Goal: Obtain resource: Download file/media

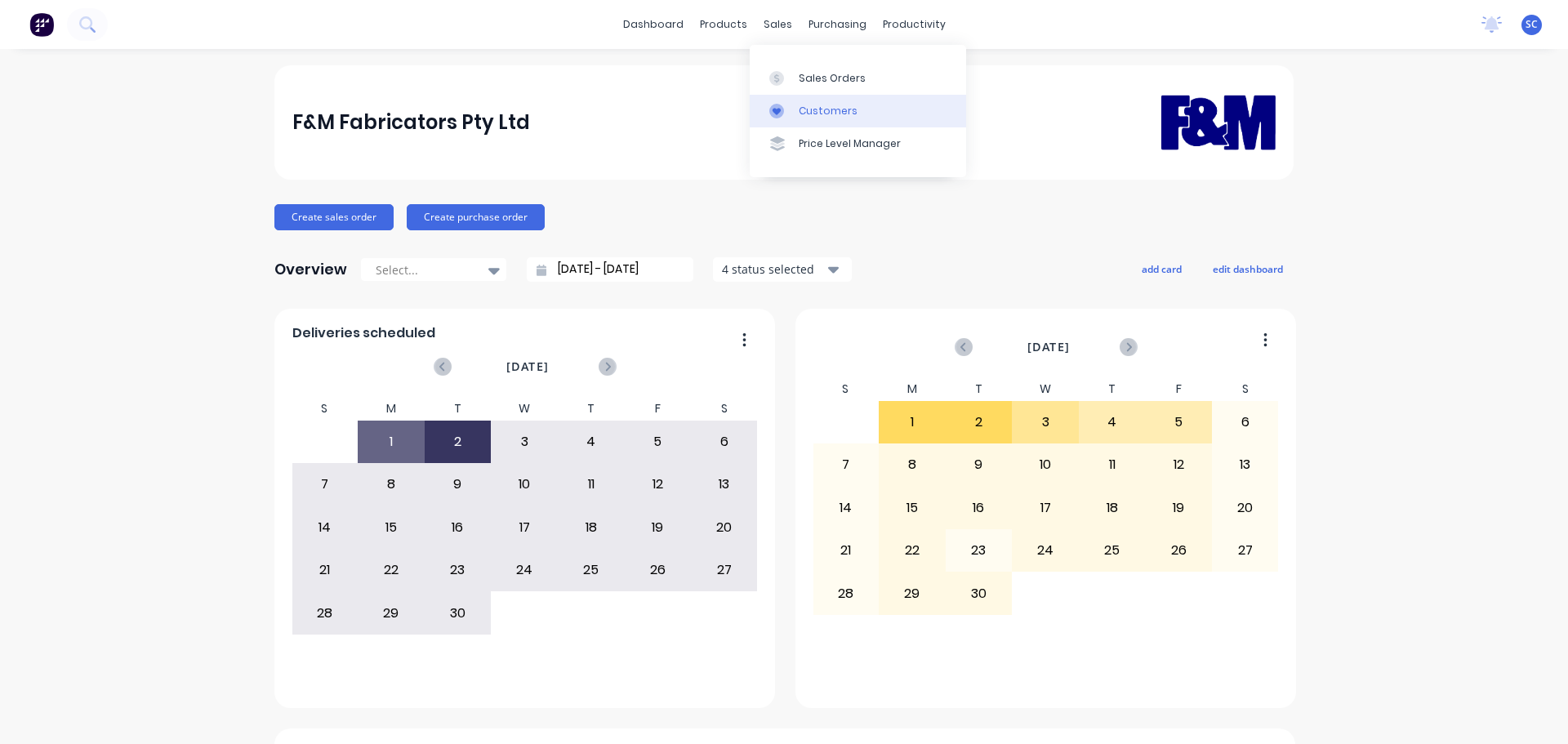
click at [812, 97] on link "Customers" at bounding box center [858, 111] width 216 height 33
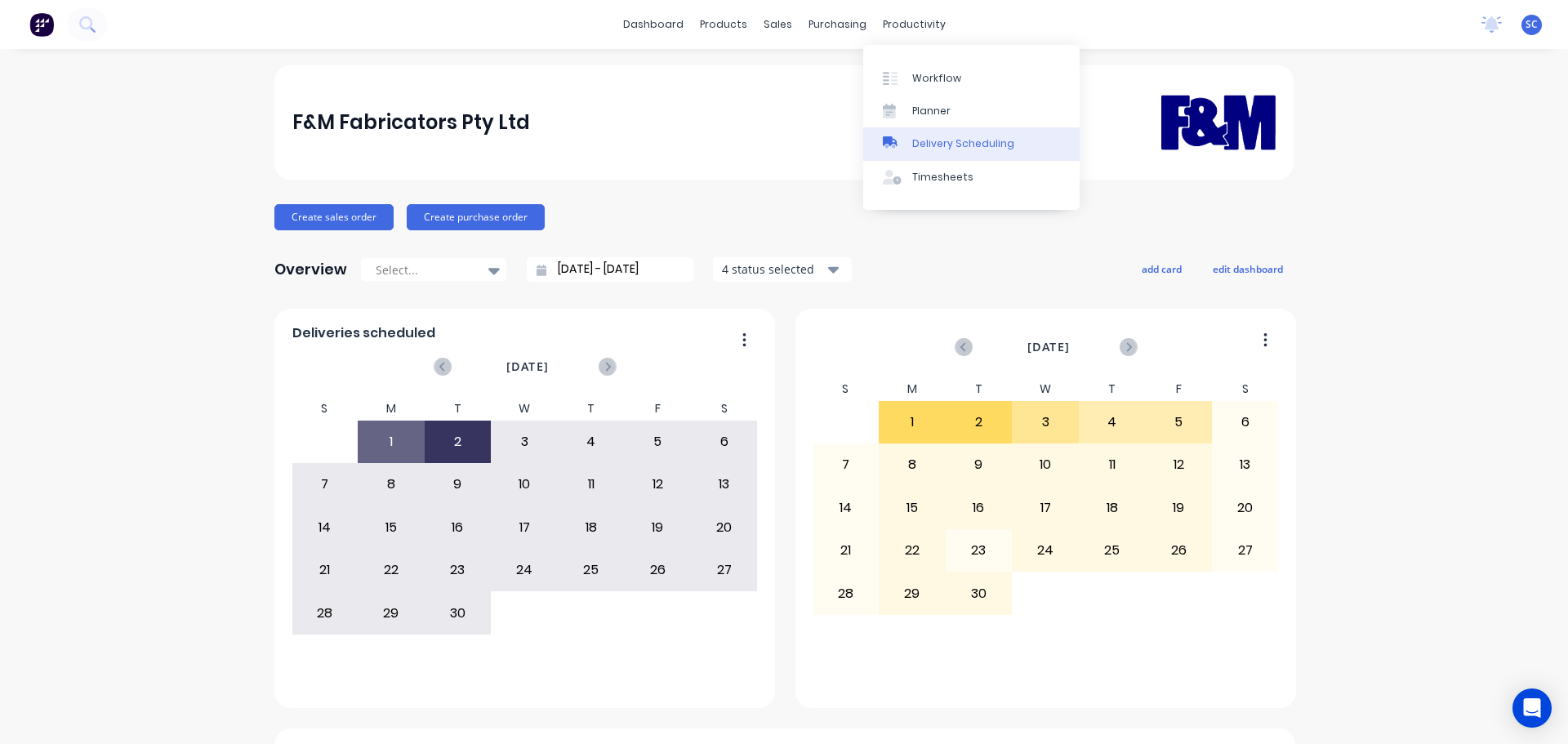
click at [974, 147] on div "Delivery Scheduling" at bounding box center [963, 144] width 102 height 15
click at [944, 145] on div "Delivery Scheduling" at bounding box center [963, 144] width 102 height 15
click at [903, 18] on div "productivity" at bounding box center [914, 24] width 79 height 24
click at [971, 150] on div "Delivery Scheduling" at bounding box center [963, 144] width 102 height 15
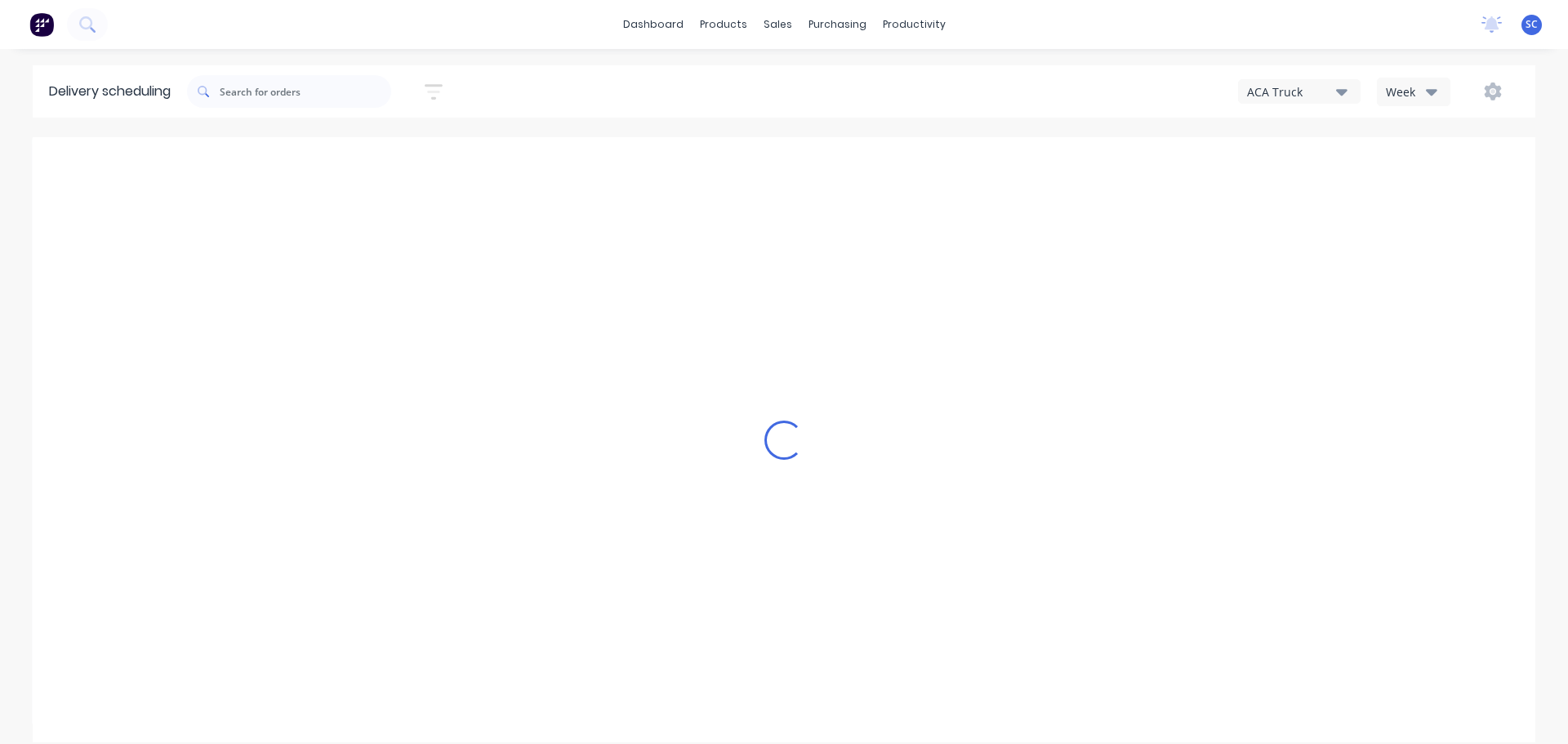
drag, startPoint x: 1433, startPoint y: 90, endPoint x: 1432, endPoint y: 105, distance: 15.0
click at [1432, 90] on icon "button" at bounding box center [1432, 92] width 11 height 7
click at [1419, 174] on div "Vehicle" at bounding box center [1458, 167] width 162 height 33
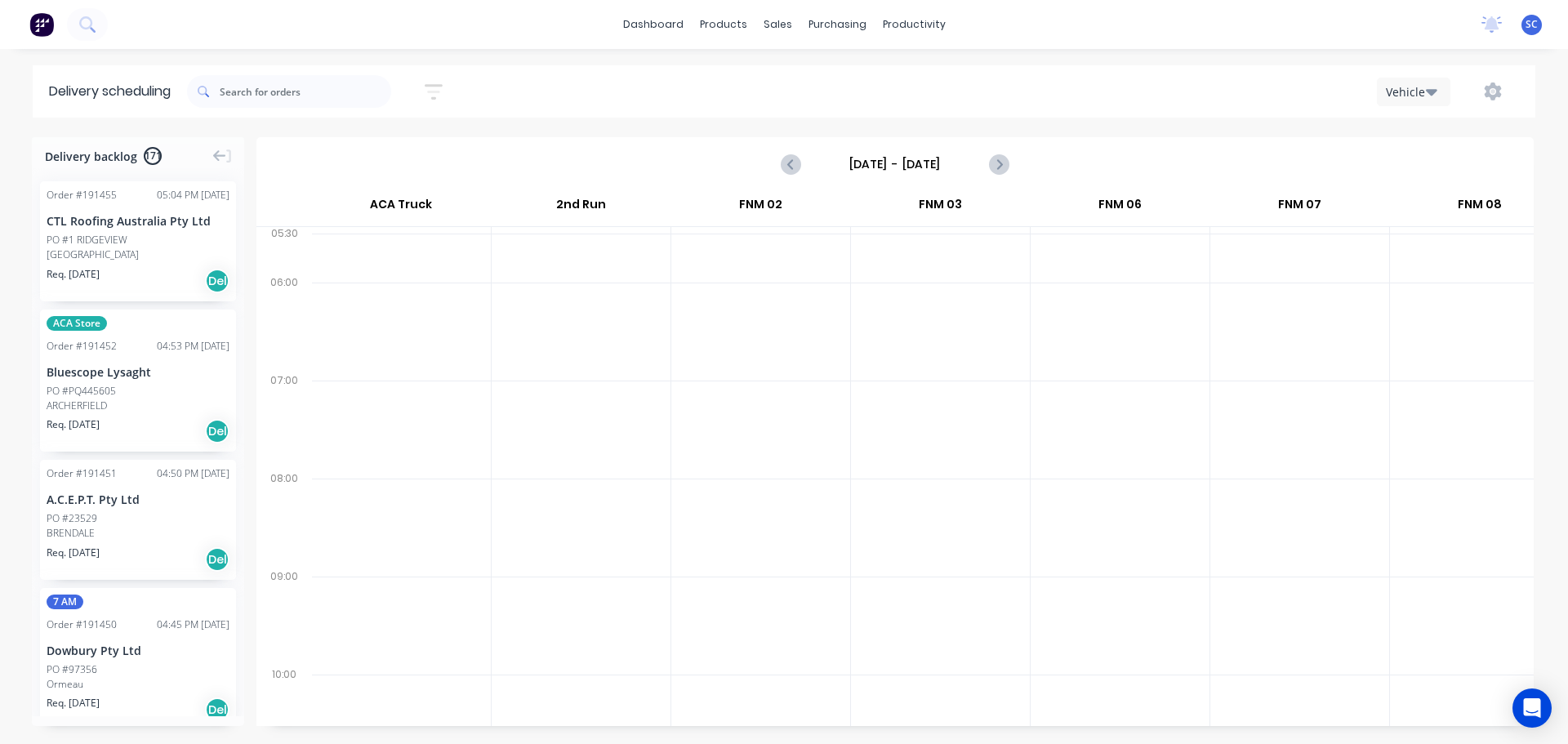
click at [893, 160] on input "Sunday - 31/08/25" at bounding box center [895, 164] width 162 height 24
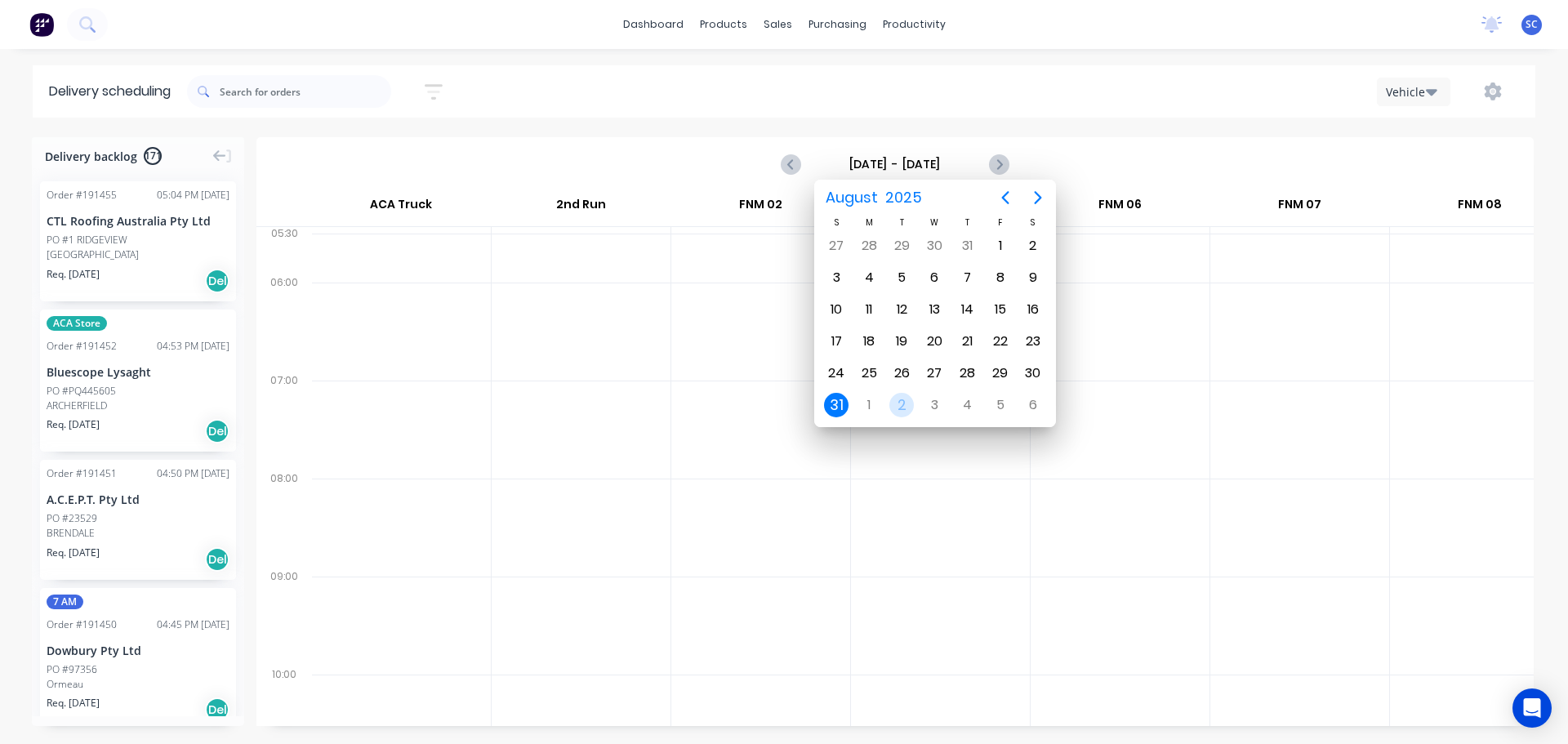
click at [904, 406] on div "2" at bounding box center [901, 405] width 24 height 24
type input "Tuesday - 02/09/25"
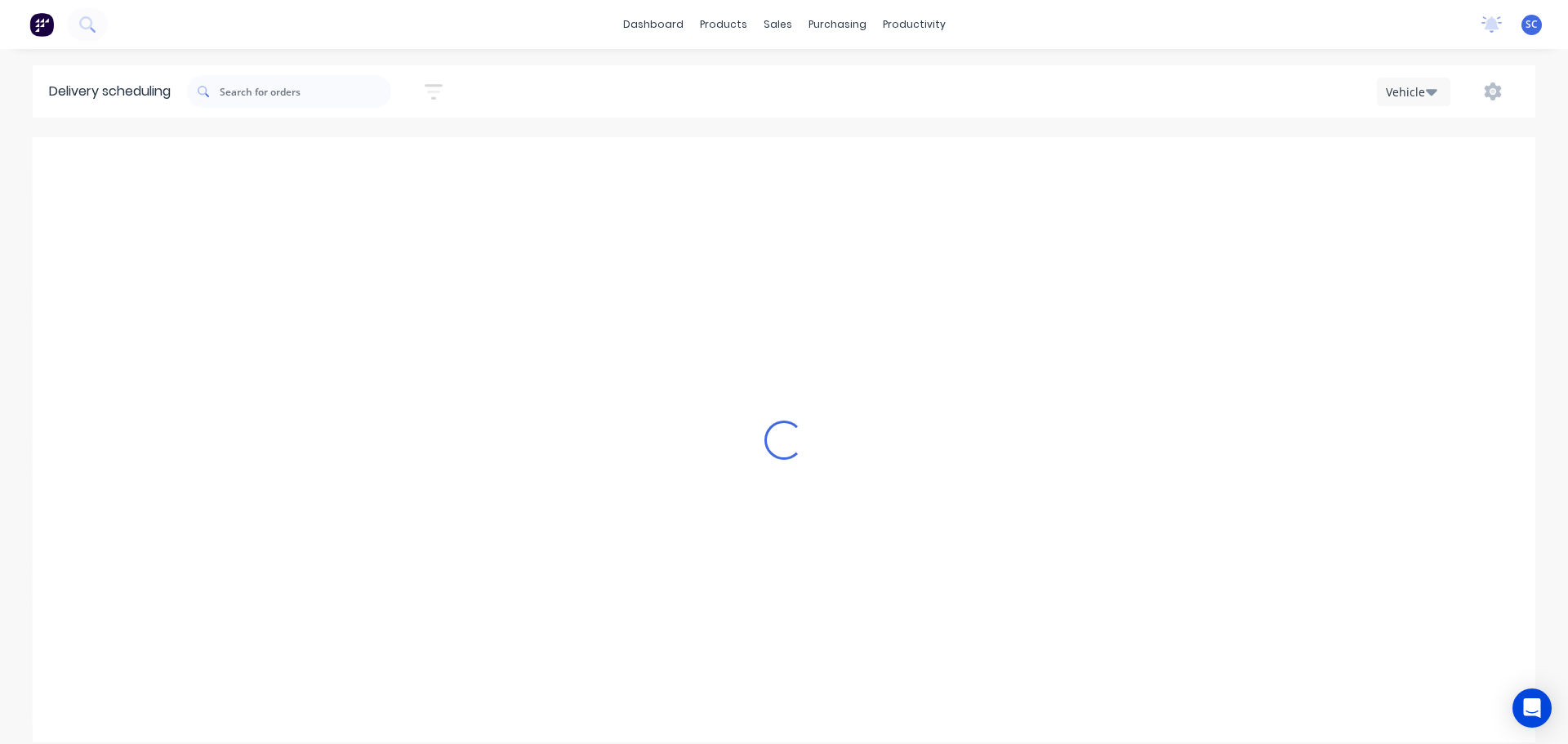
scroll to position [0, 0]
drag, startPoint x: 1334, startPoint y: 82, endPoint x: 1345, endPoint y: 100, distance: 21.1
click at [1332, 83] on button "ACA Truck" at bounding box center [1299, 91] width 122 height 24
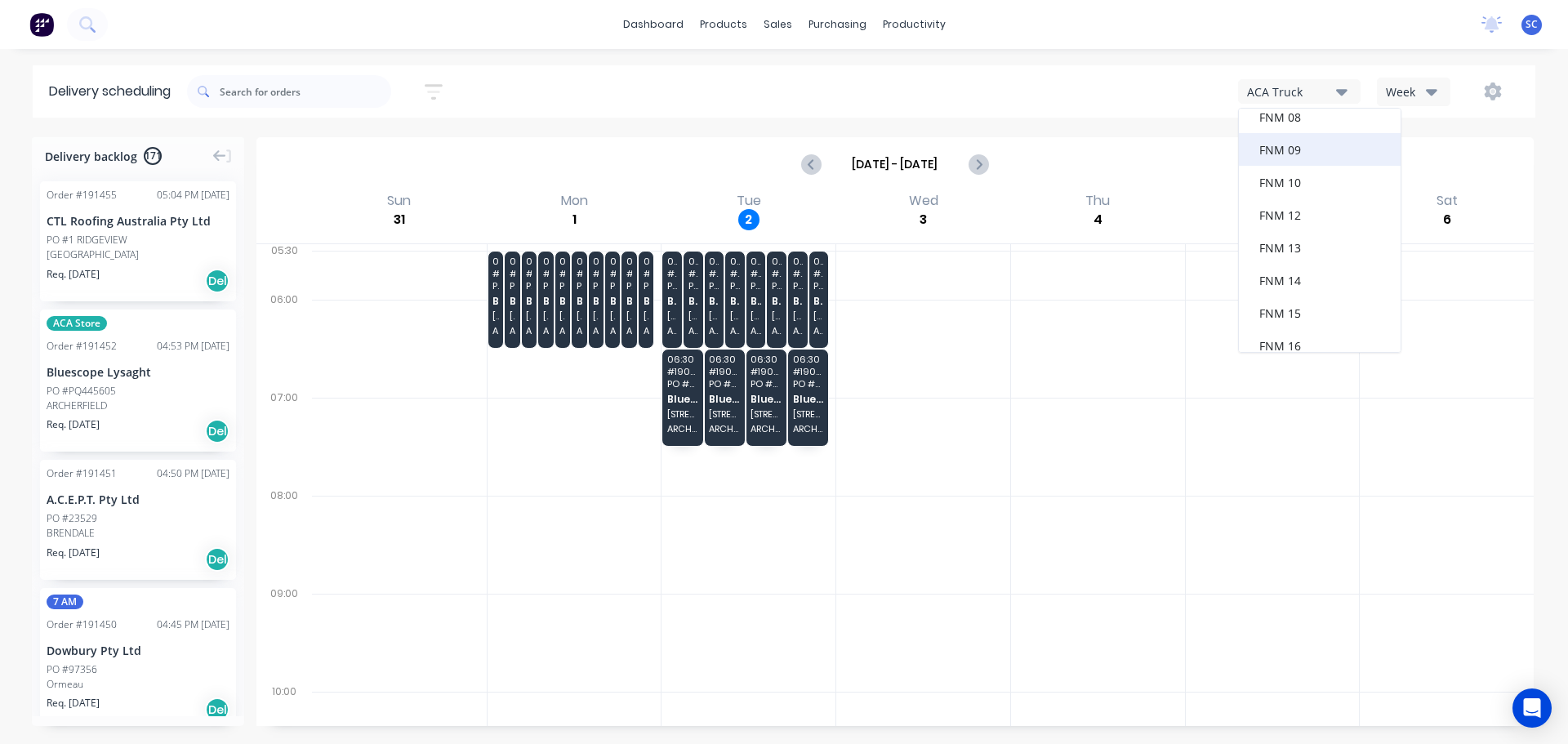
click at [1307, 157] on div "FNM 09" at bounding box center [1320, 149] width 162 height 33
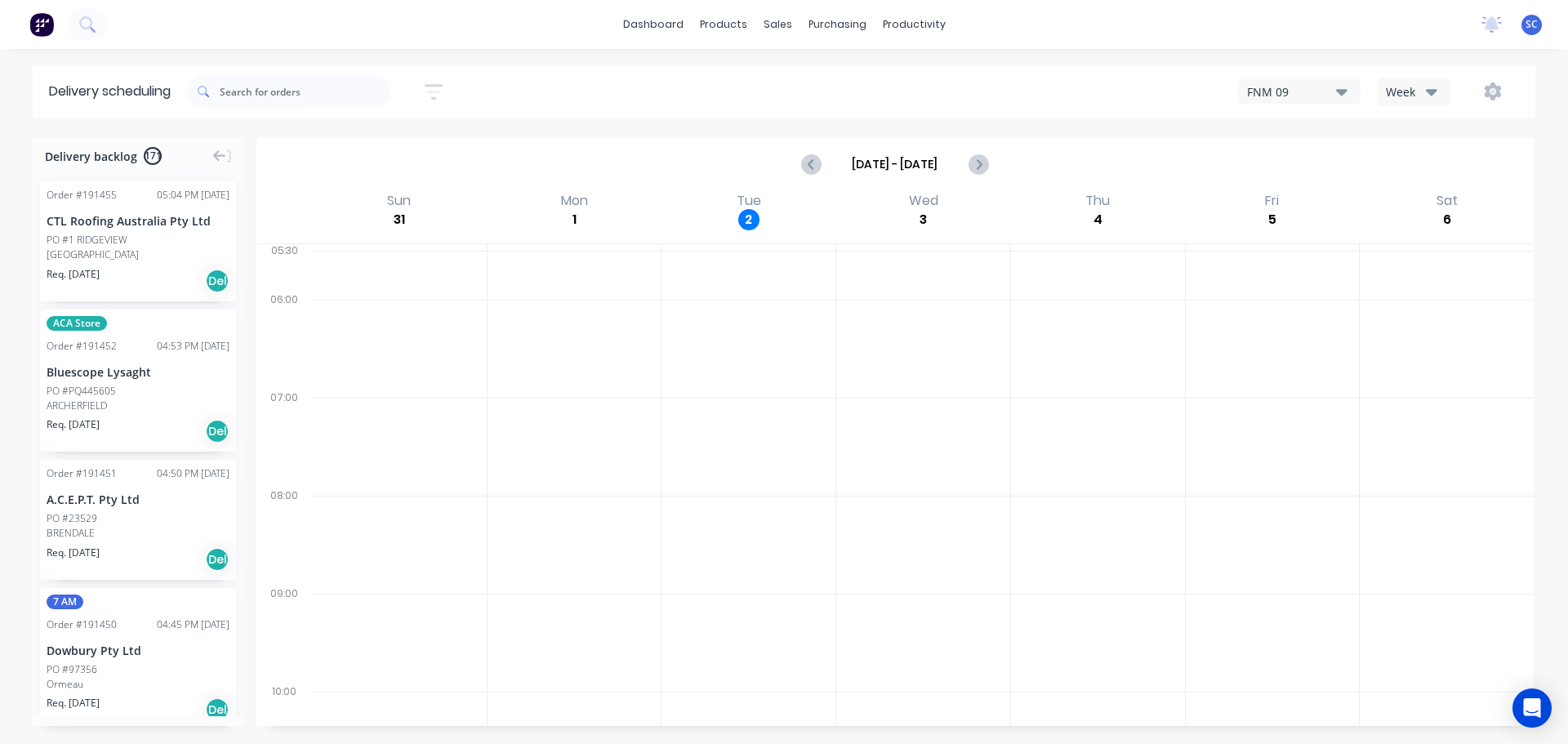
click at [442, 89] on icon "button" at bounding box center [433, 92] width 18 height 21
click at [371, 158] on input at bounding box center [357, 153] width 151 height 24
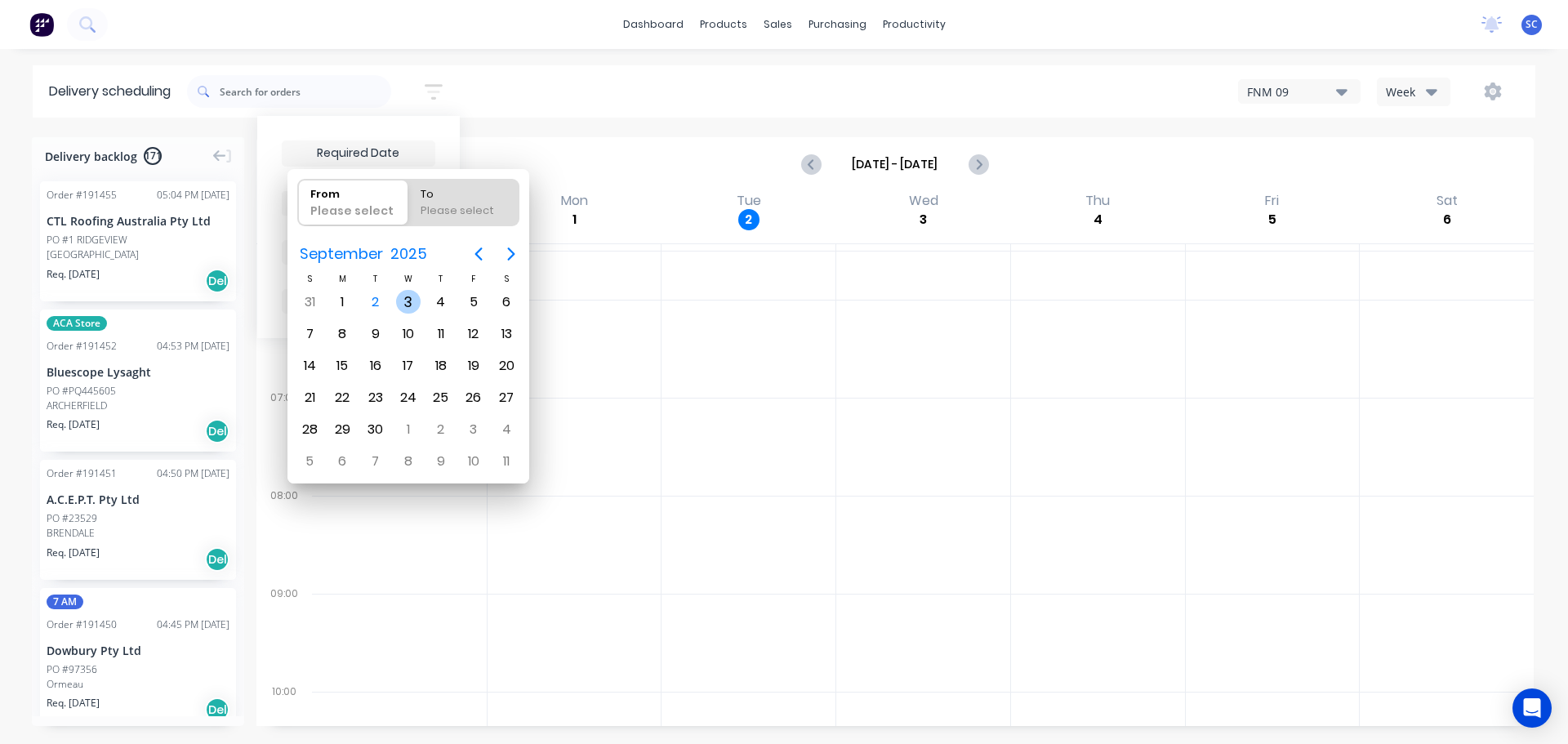
click at [404, 303] on div "3" at bounding box center [408, 302] width 24 height 24
type input "03/09/25"
radio input "false"
radio input "true"
click at [404, 303] on div "3" at bounding box center [408, 302] width 24 height 24
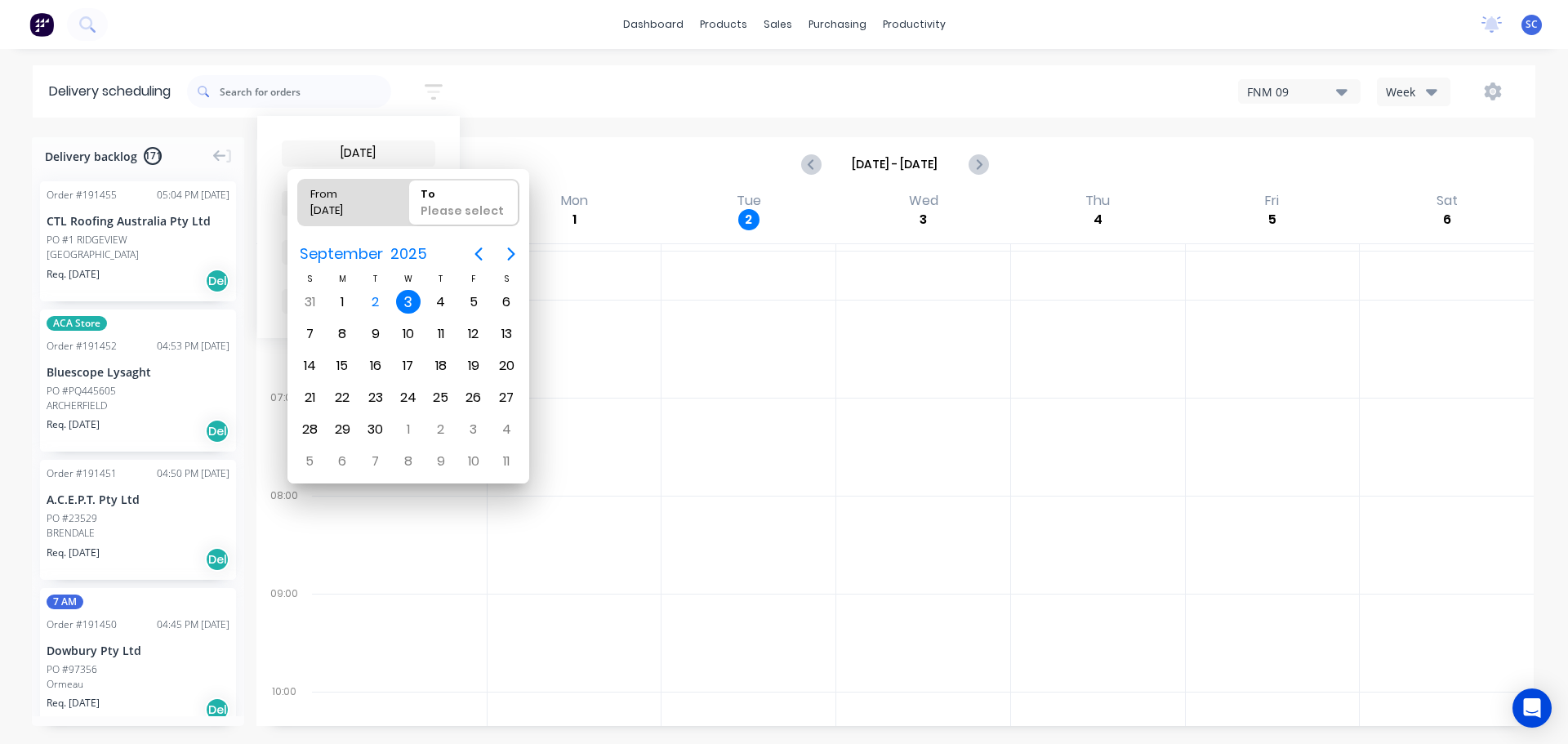
type input "03/09/25 - 03/09/25"
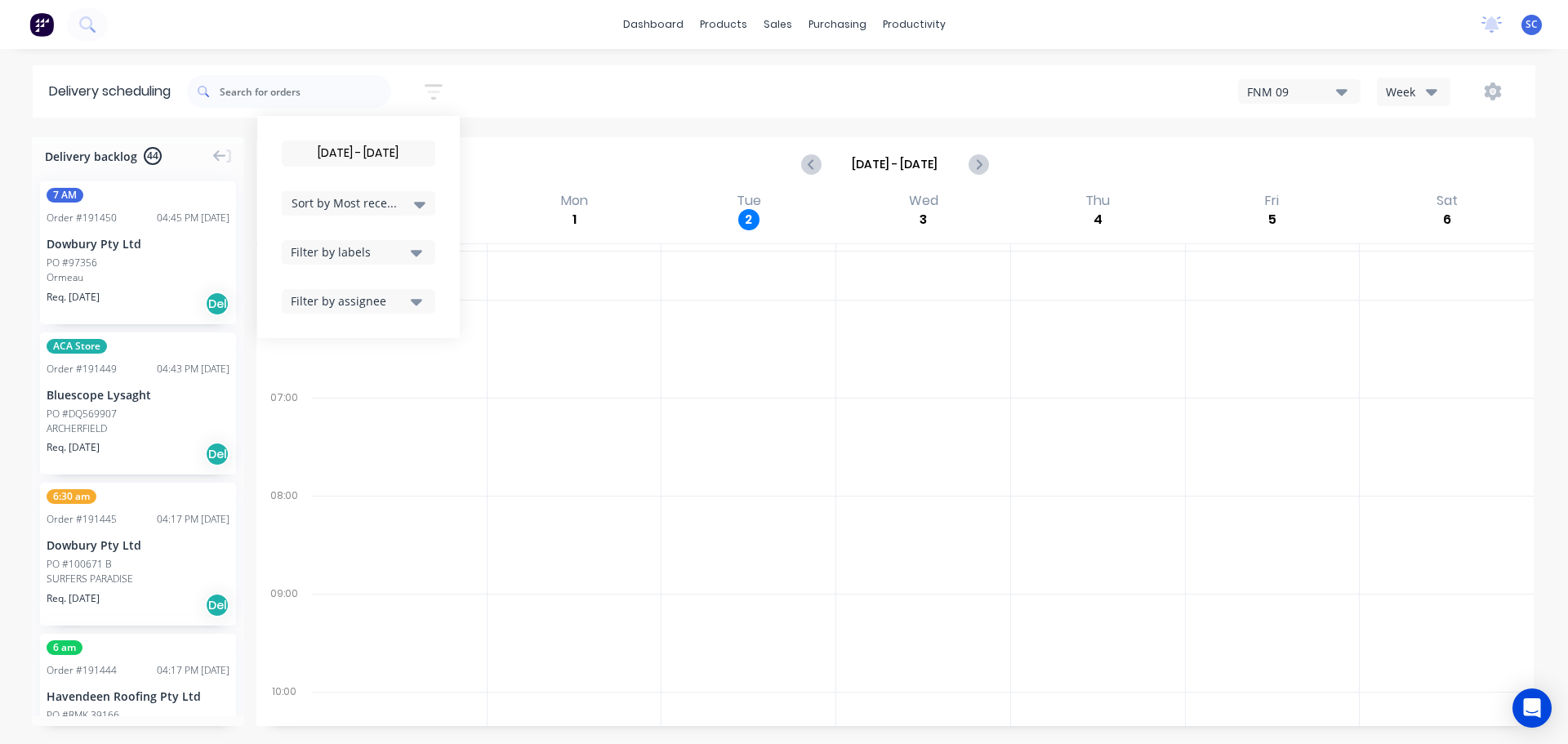
click at [421, 201] on icon at bounding box center [420, 204] width 11 height 7
click at [317, 390] on div "Suburb" at bounding box center [357, 385] width 153 height 29
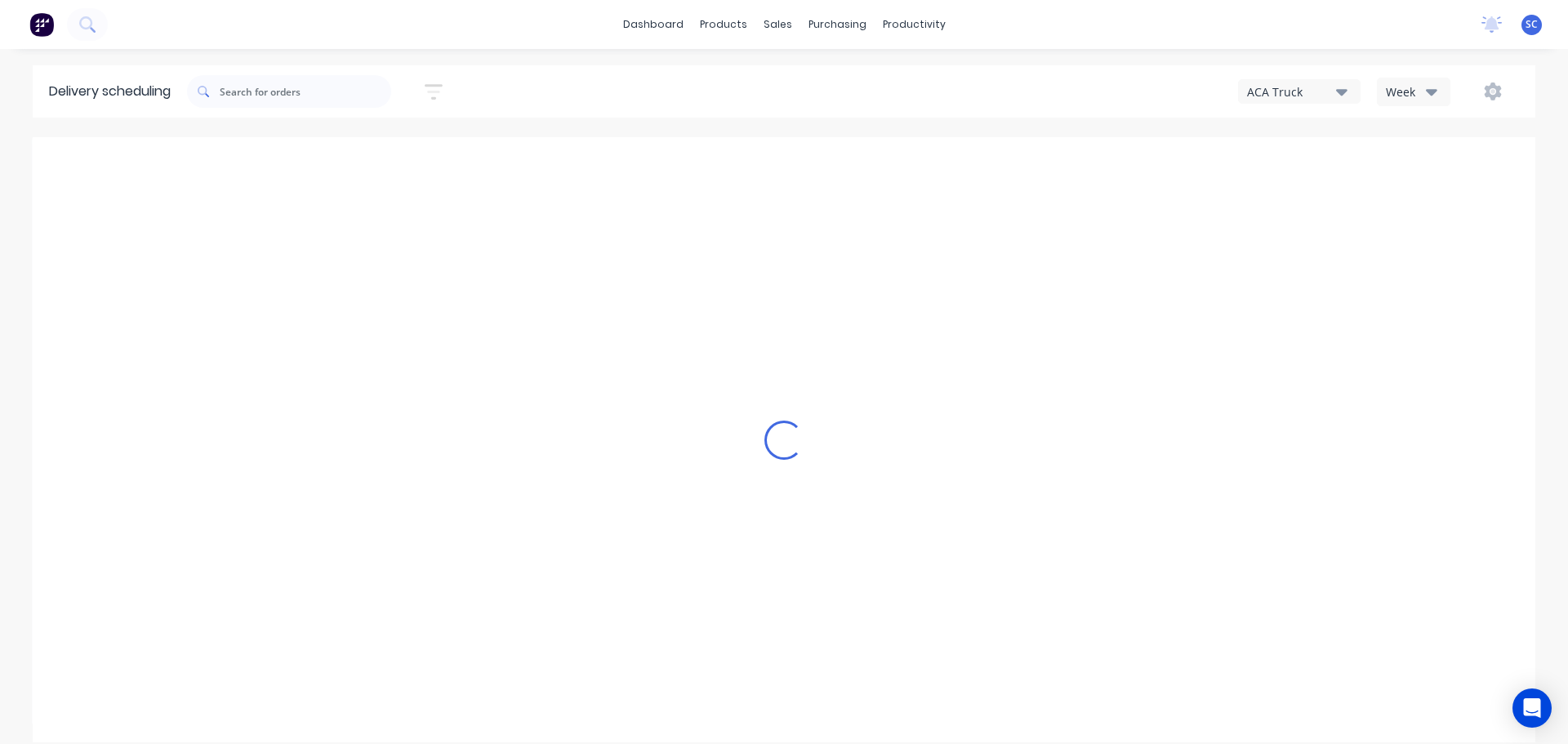
click at [1340, 88] on icon "button" at bounding box center [1341, 91] width 11 height 18
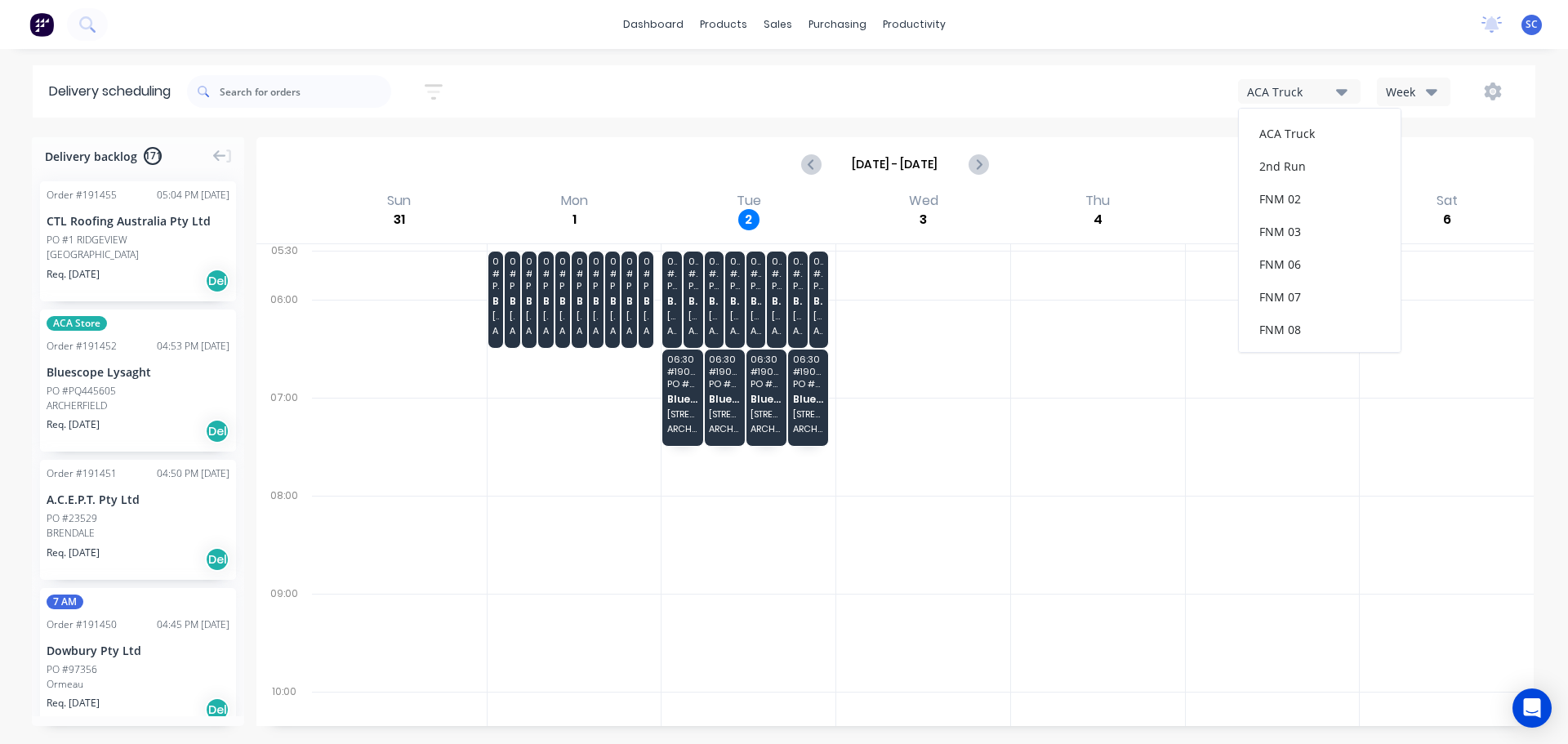
scroll to position [213, 0]
click at [1302, 146] on div "FNM 09" at bounding box center [1320, 149] width 162 height 33
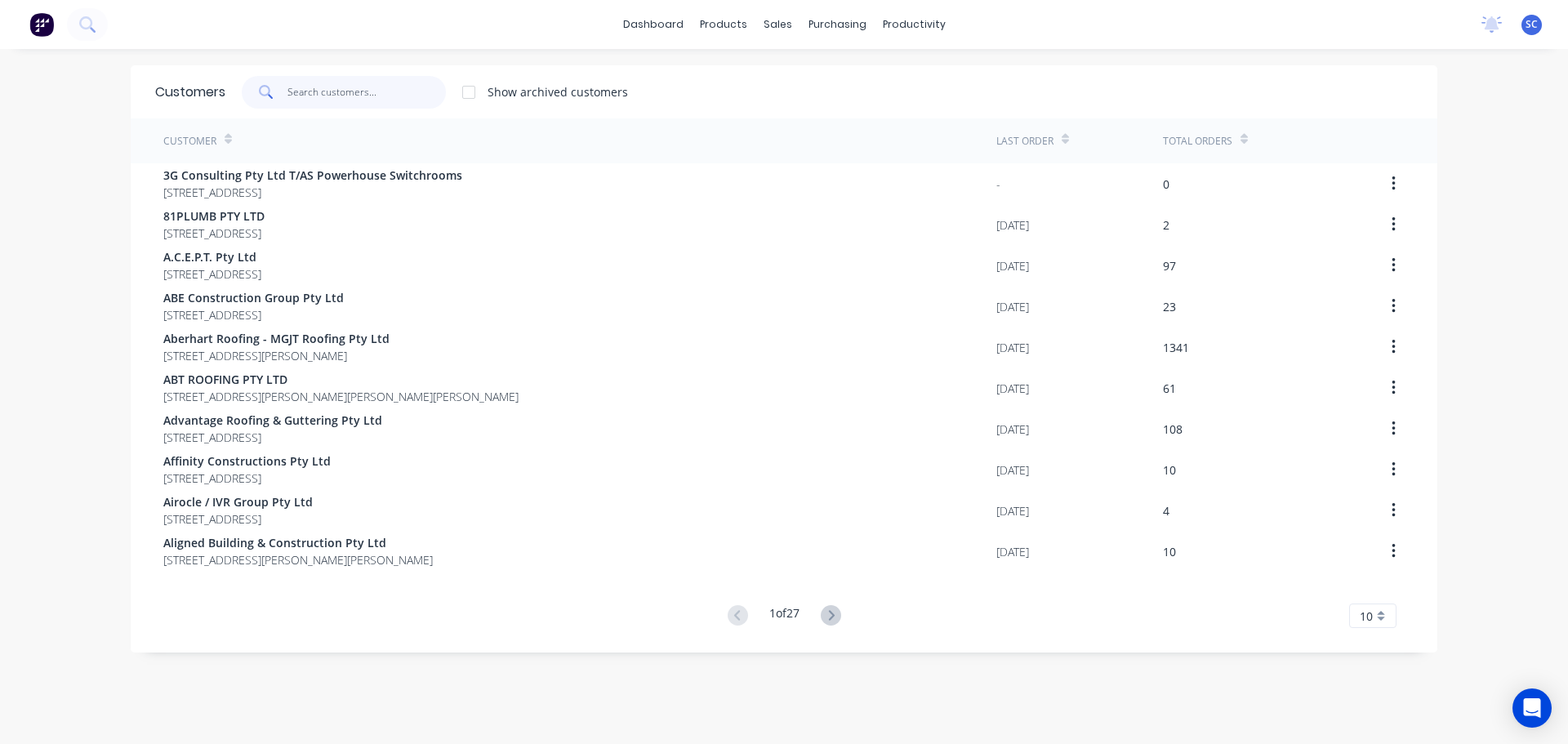
click at [312, 102] on input "text" at bounding box center [367, 92] width 159 height 33
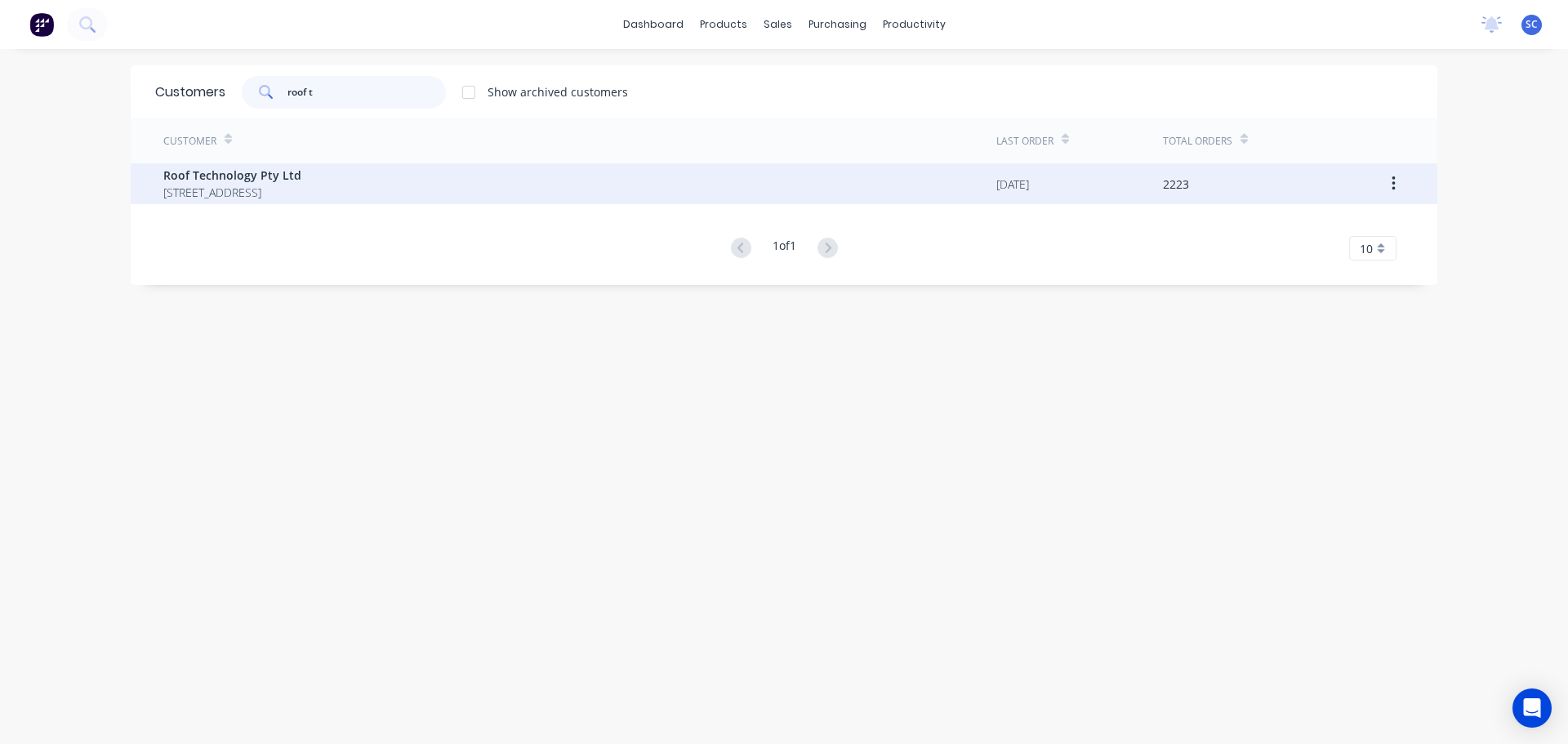
type input "roof t"
click at [240, 180] on span "Roof Technology Pty Ltd" at bounding box center [232, 175] width 138 height 17
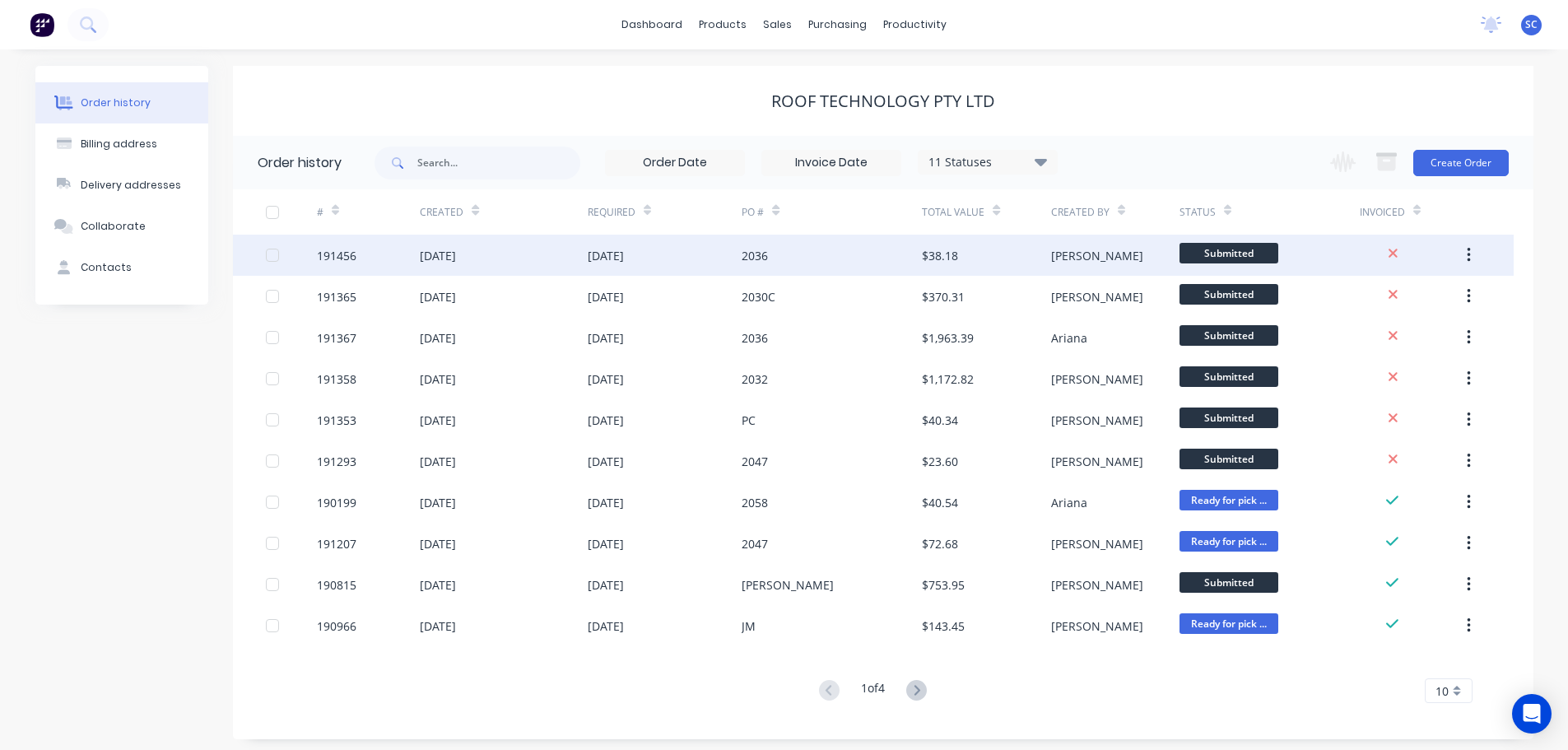
click at [564, 252] on div "[DATE]" at bounding box center [503, 254] width 167 height 41
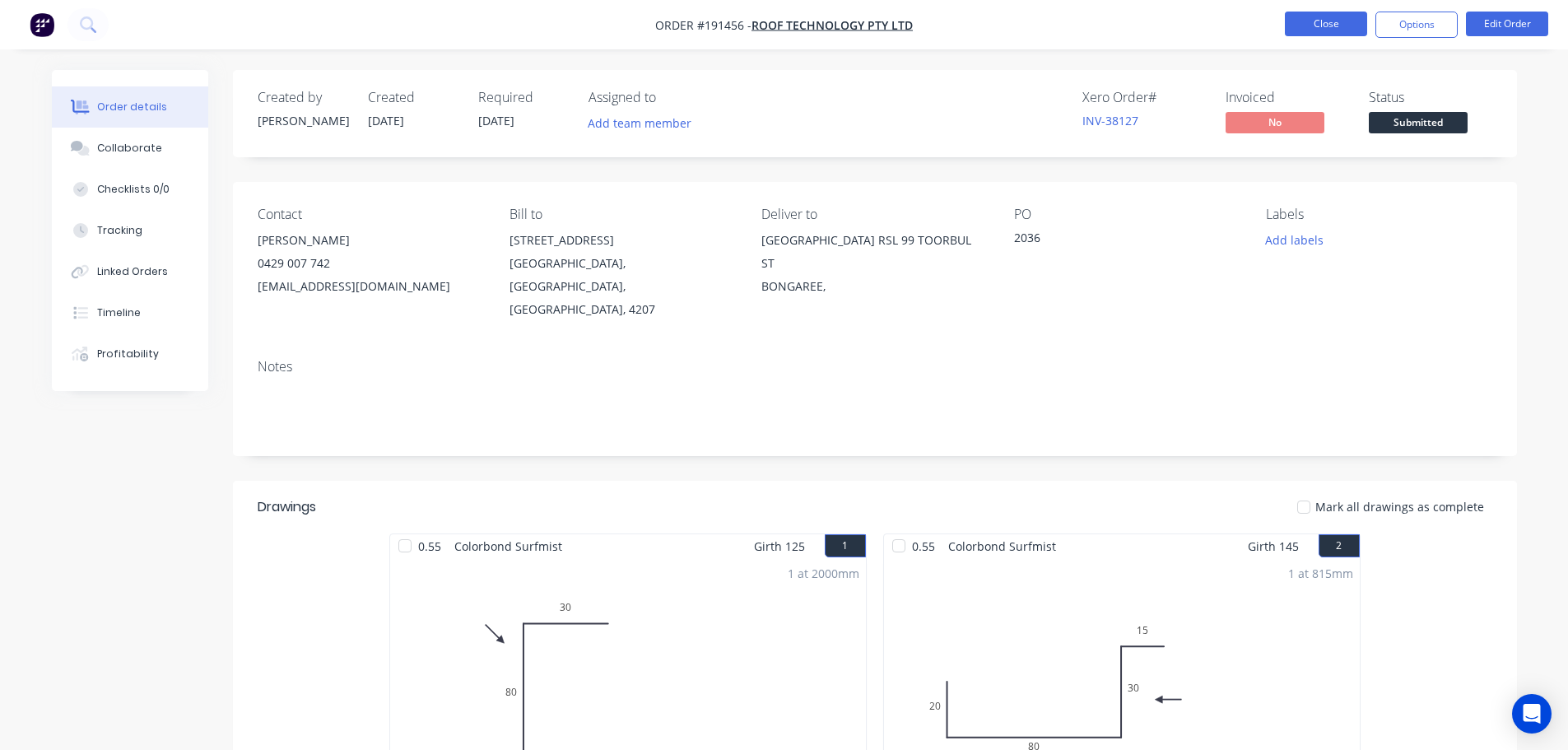
click at [1337, 19] on button "Close" at bounding box center [1325, 24] width 82 height 25
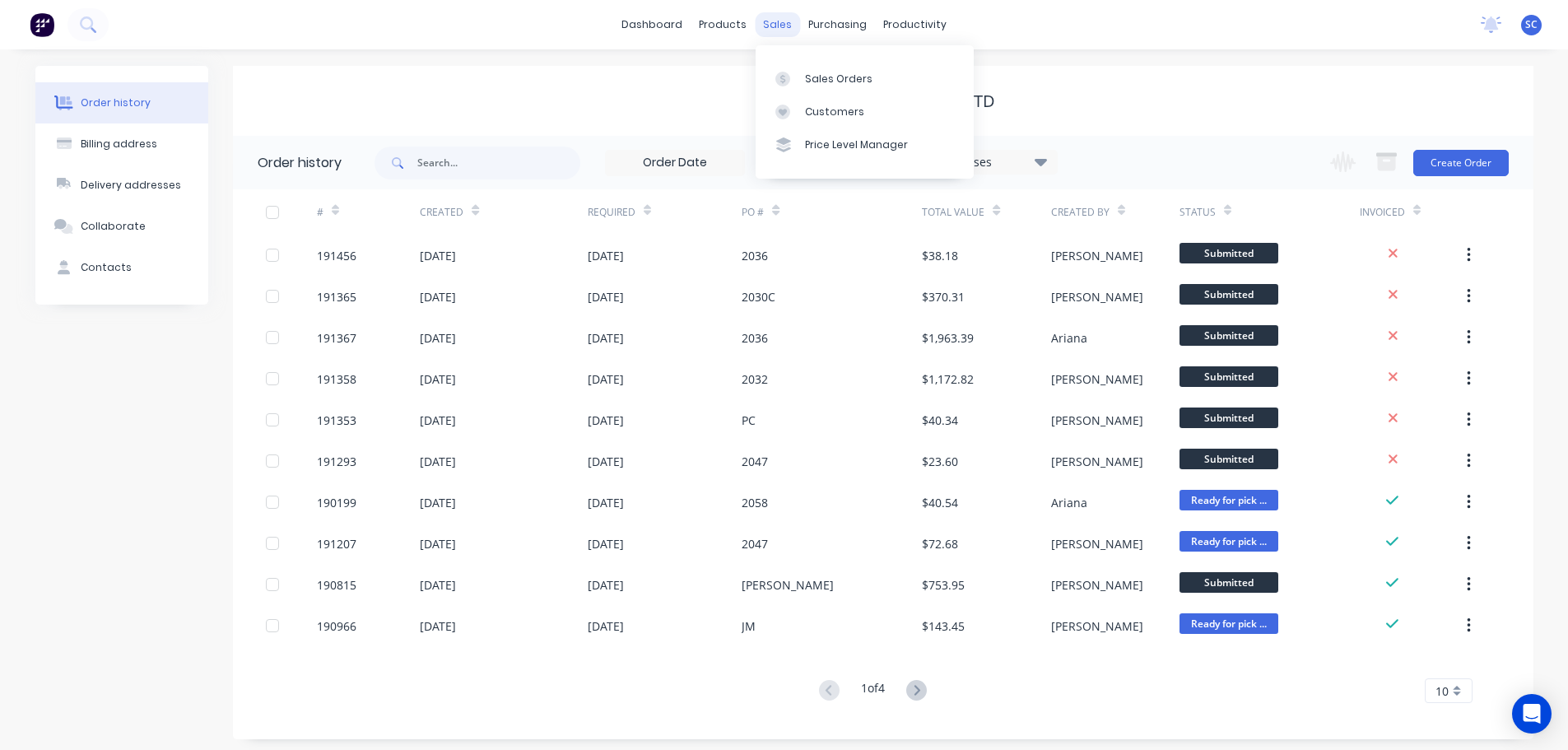
drag, startPoint x: 771, startPoint y: 26, endPoint x: 804, endPoint y: 136, distance: 114.8
click at [772, 27] on div "sales" at bounding box center [777, 25] width 46 height 25
click at [837, 109] on div "Customers" at bounding box center [834, 112] width 59 height 15
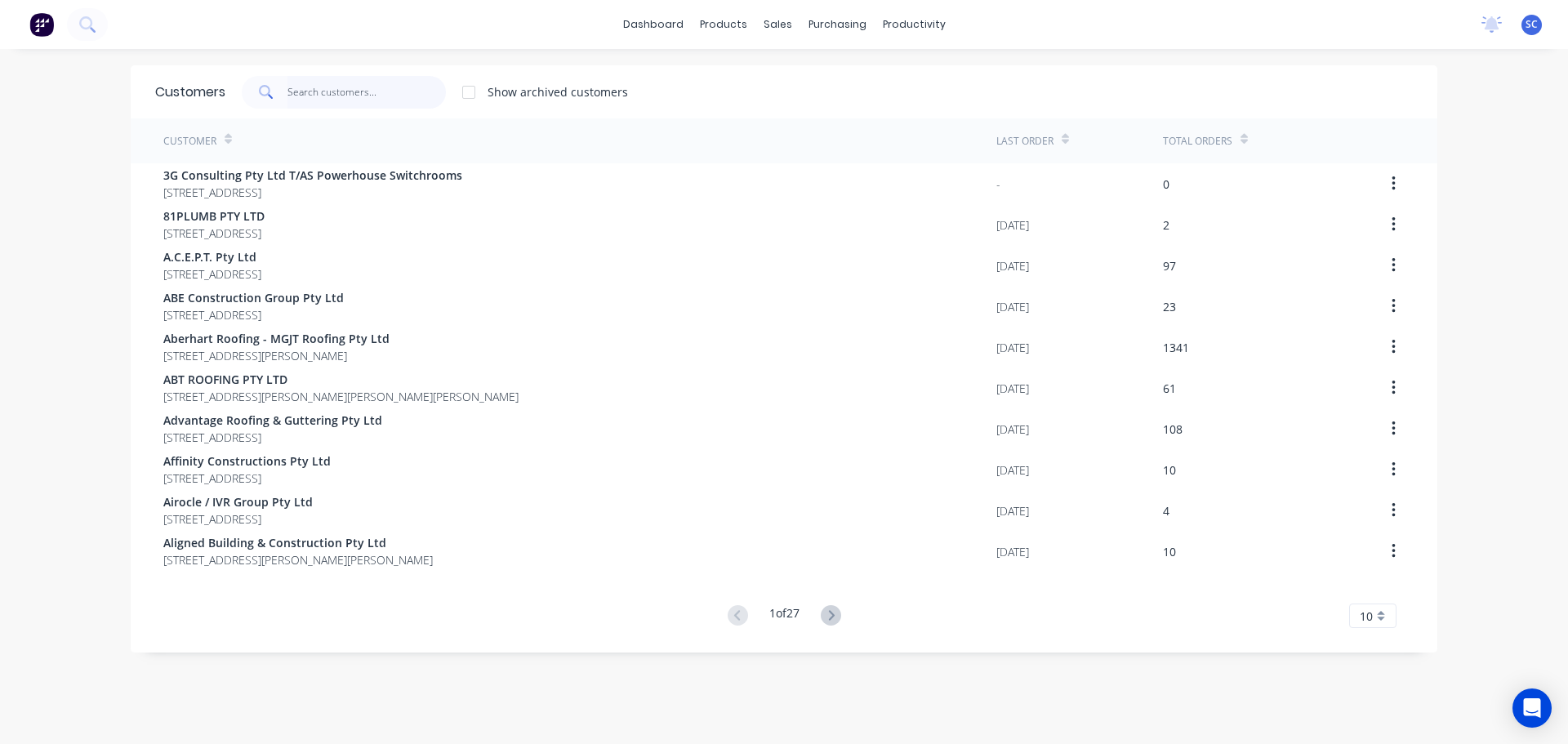
click at [301, 78] on input "text" at bounding box center [367, 92] width 159 height 33
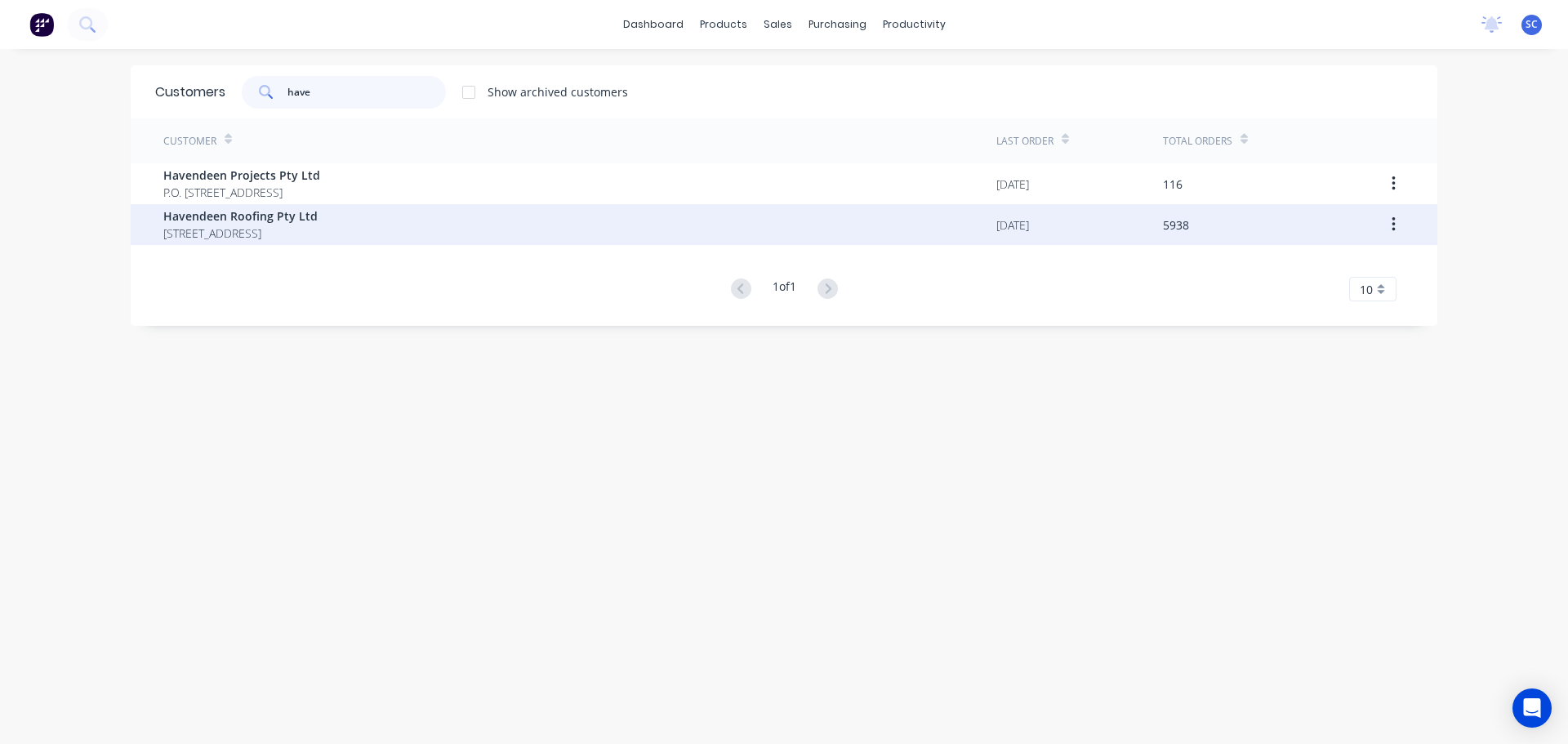
type input "have"
click at [214, 224] on span "Havendeen Roofing Pty Ltd" at bounding box center [241, 215] width 154 height 17
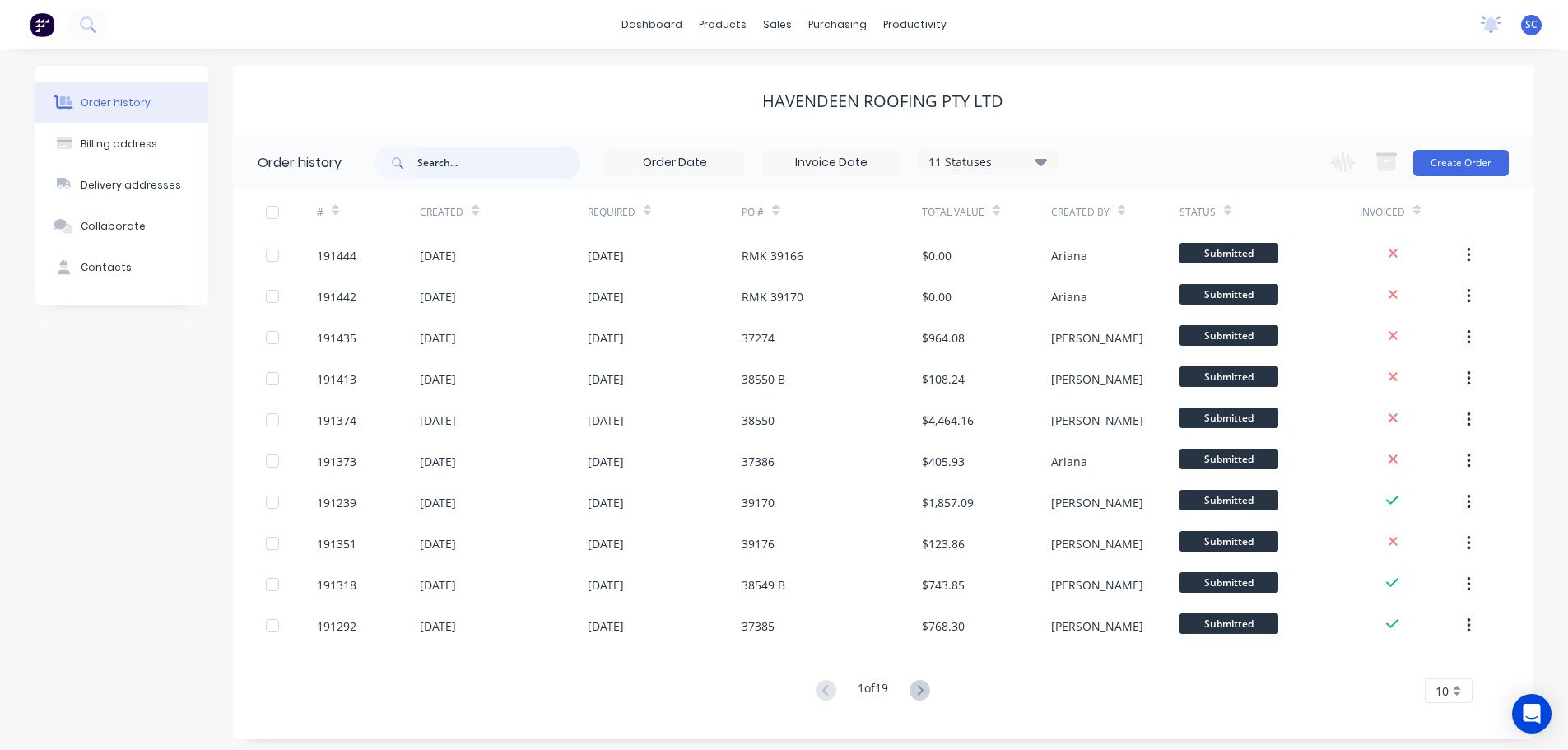
click at [459, 162] on input "text" at bounding box center [499, 163] width 163 height 33
type input "39164"
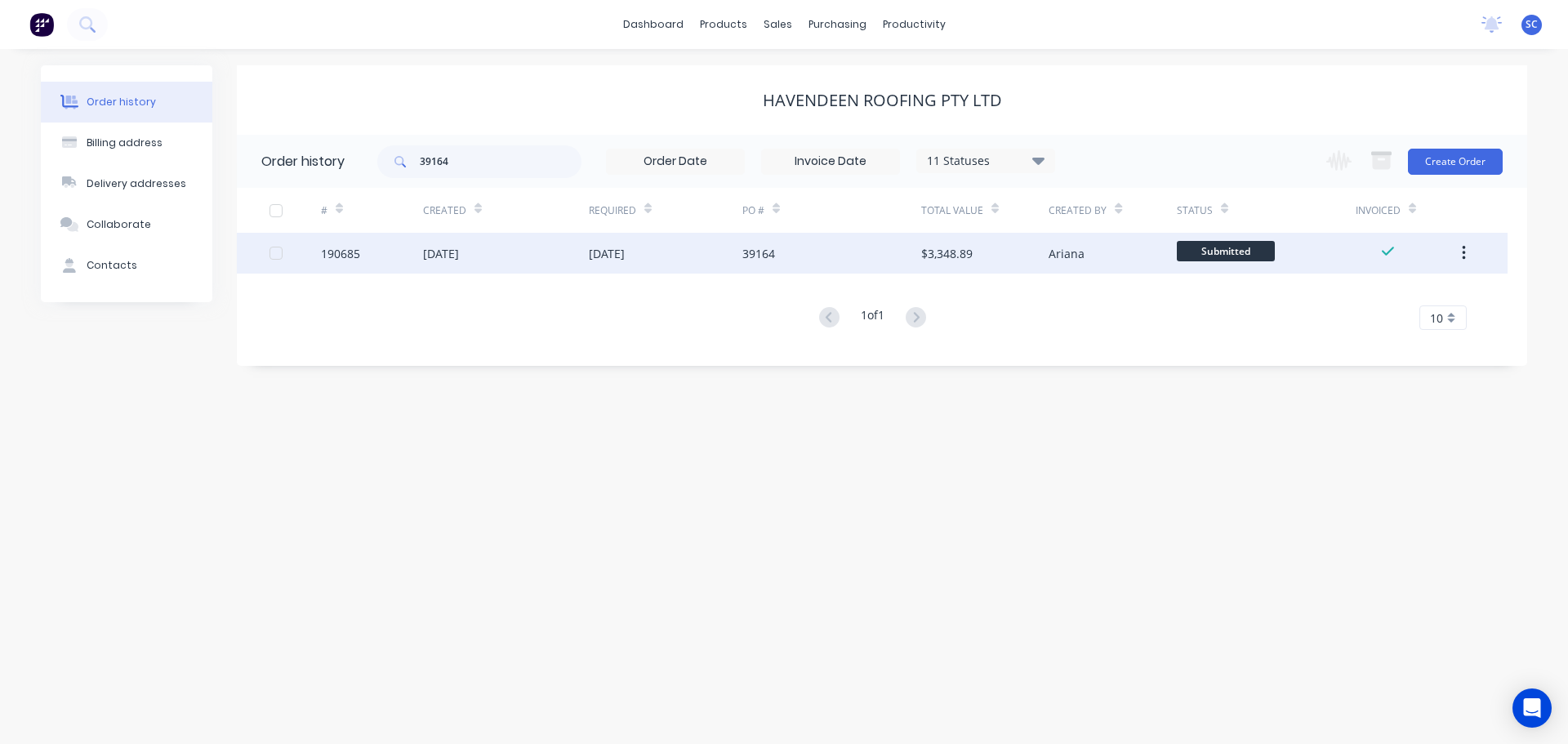
click at [604, 257] on div "[DATE]" at bounding box center [607, 253] width 36 height 17
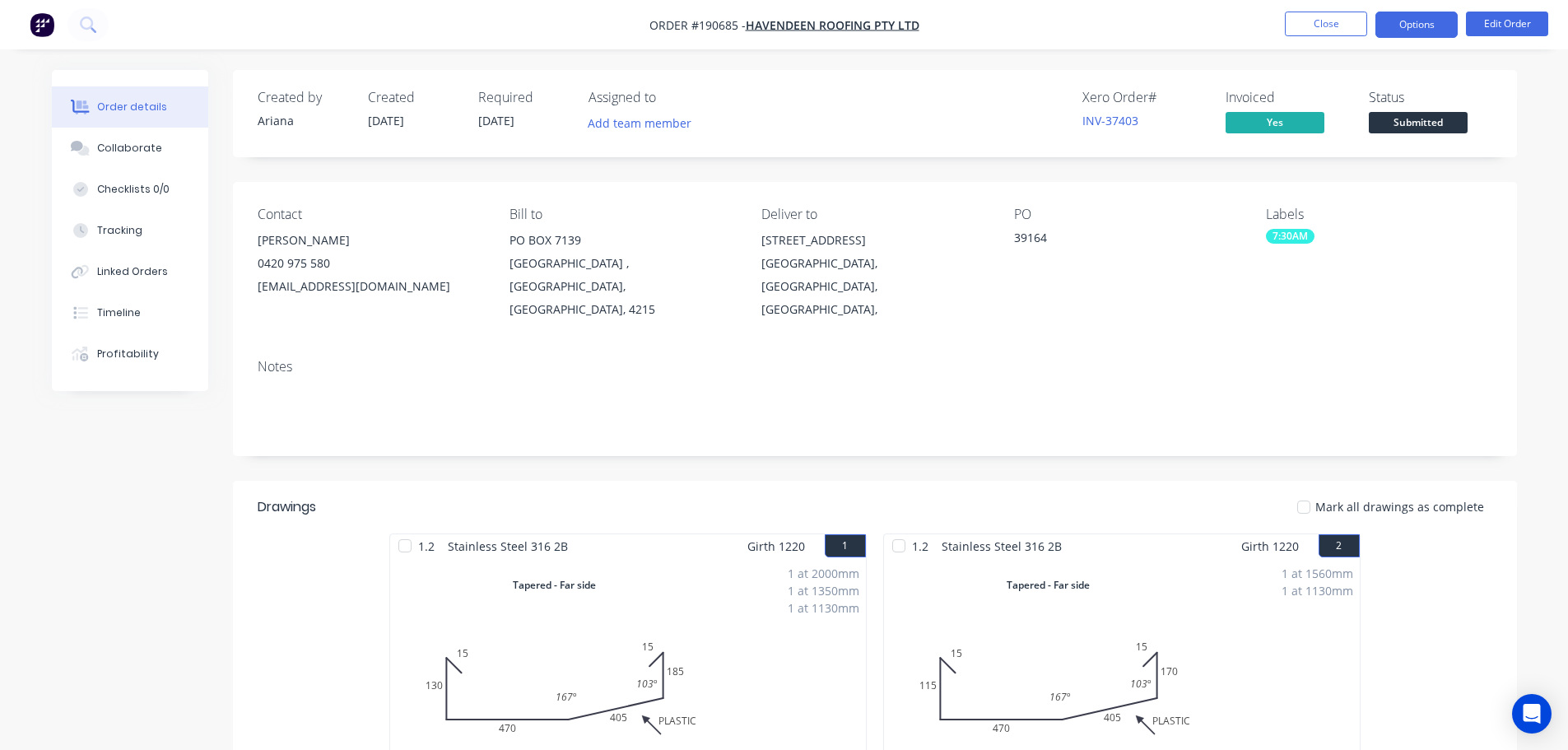
click at [1429, 22] on button "Options" at bounding box center [1415, 25] width 82 height 27
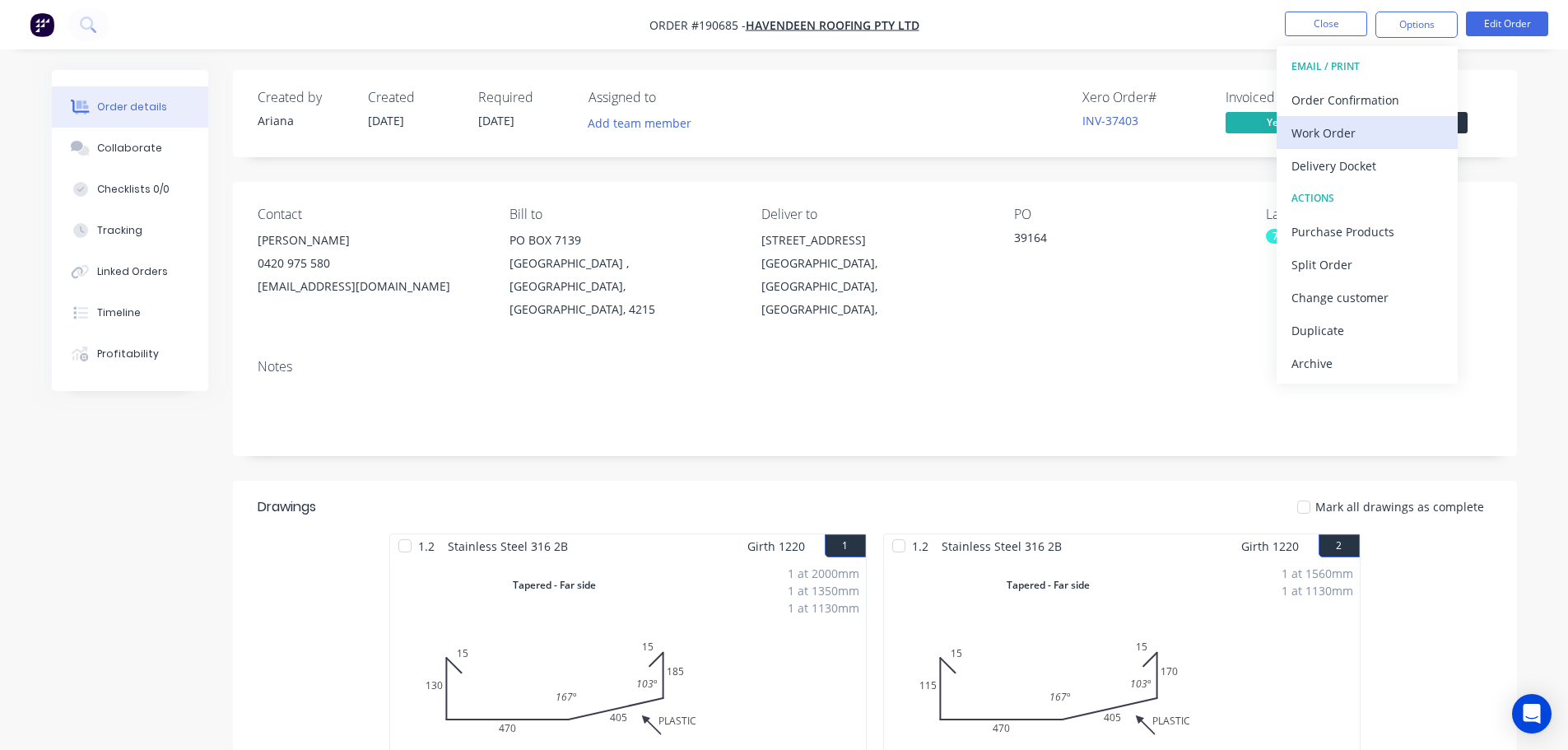
click at [1344, 134] on div "Work Order" at bounding box center [1367, 133] width 152 height 24
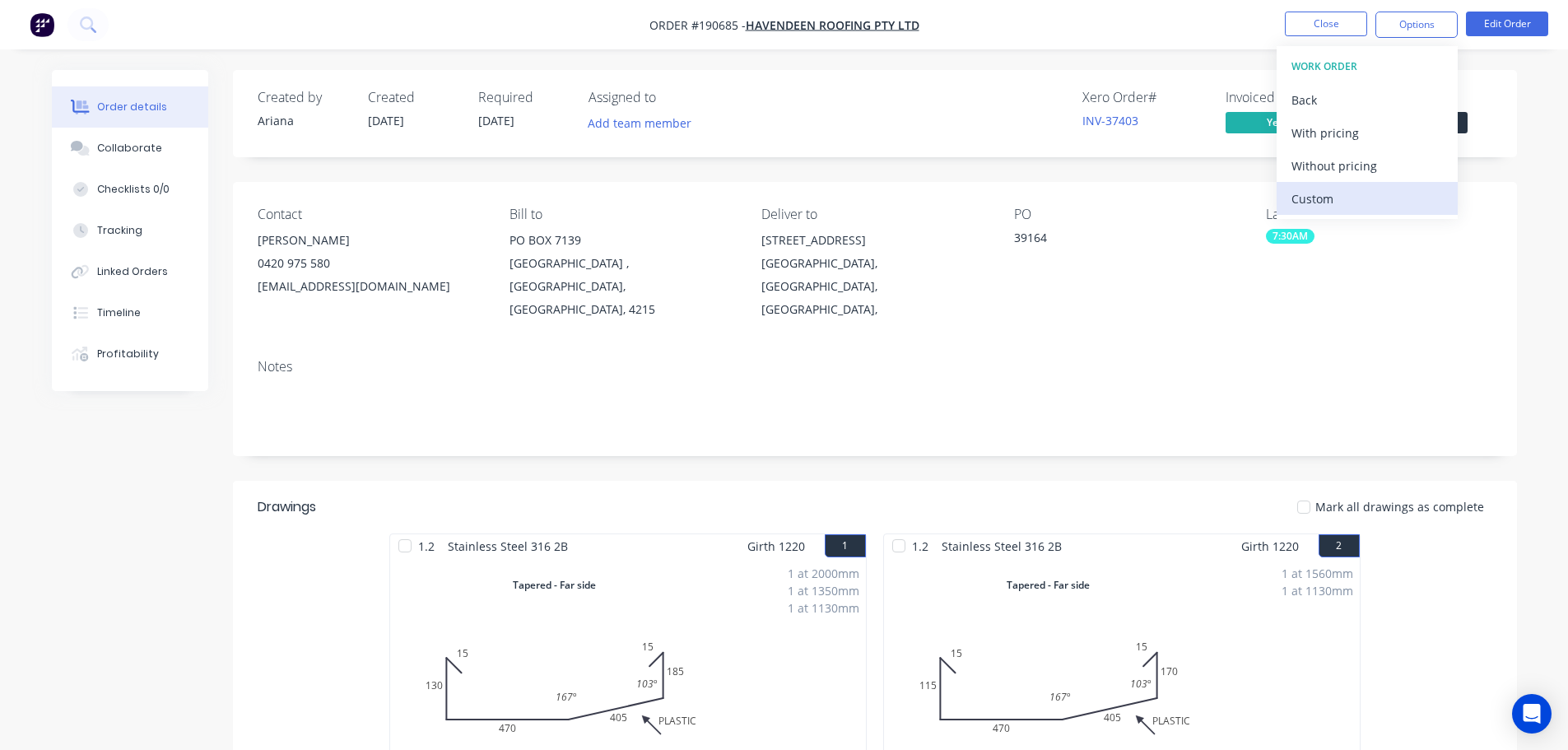
click at [1328, 198] on div "Custom" at bounding box center [1367, 198] width 152 height 24
click at [1349, 163] on div "Without pricing" at bounding box center [1367, 165] width 152 height 24
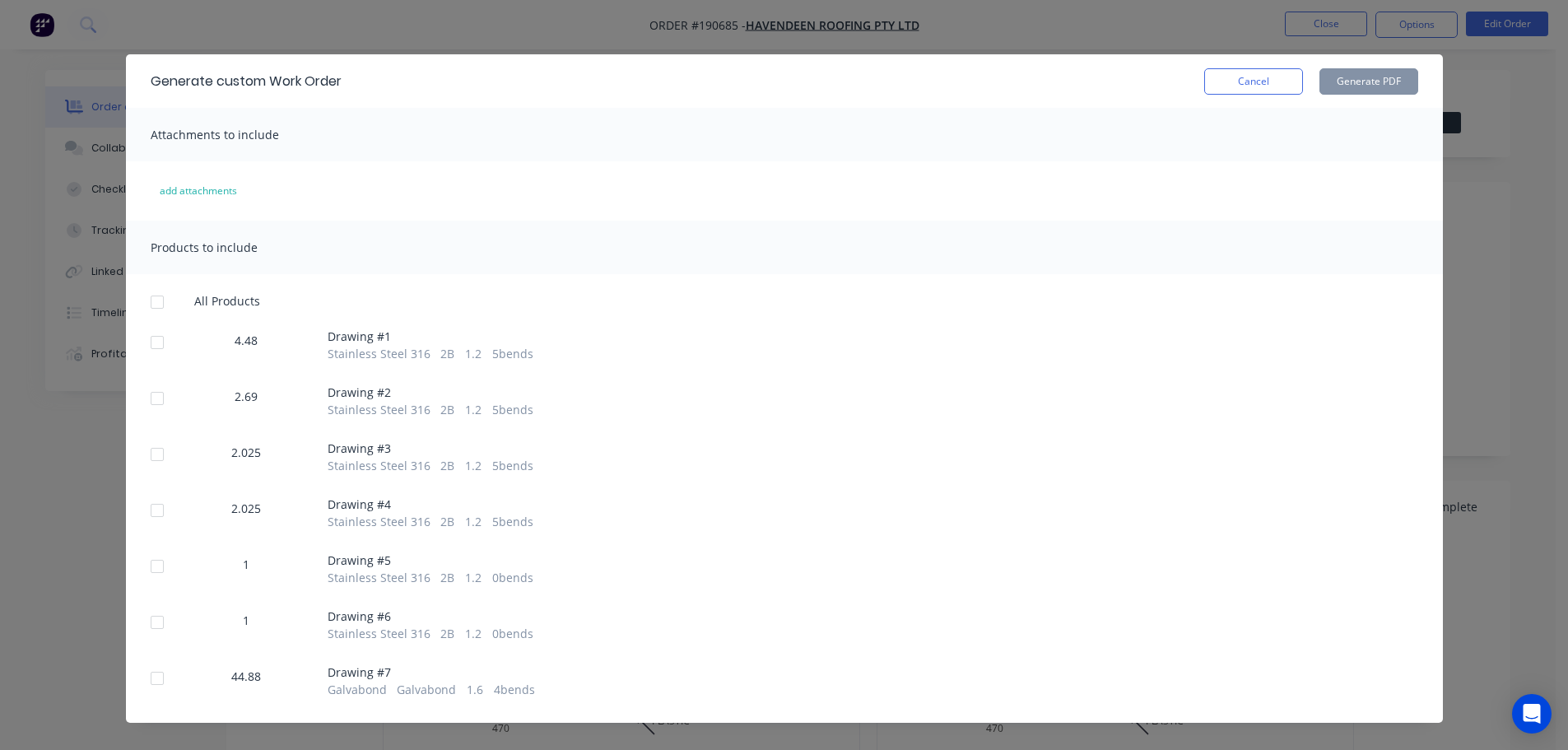
scroll to position [32, 0]
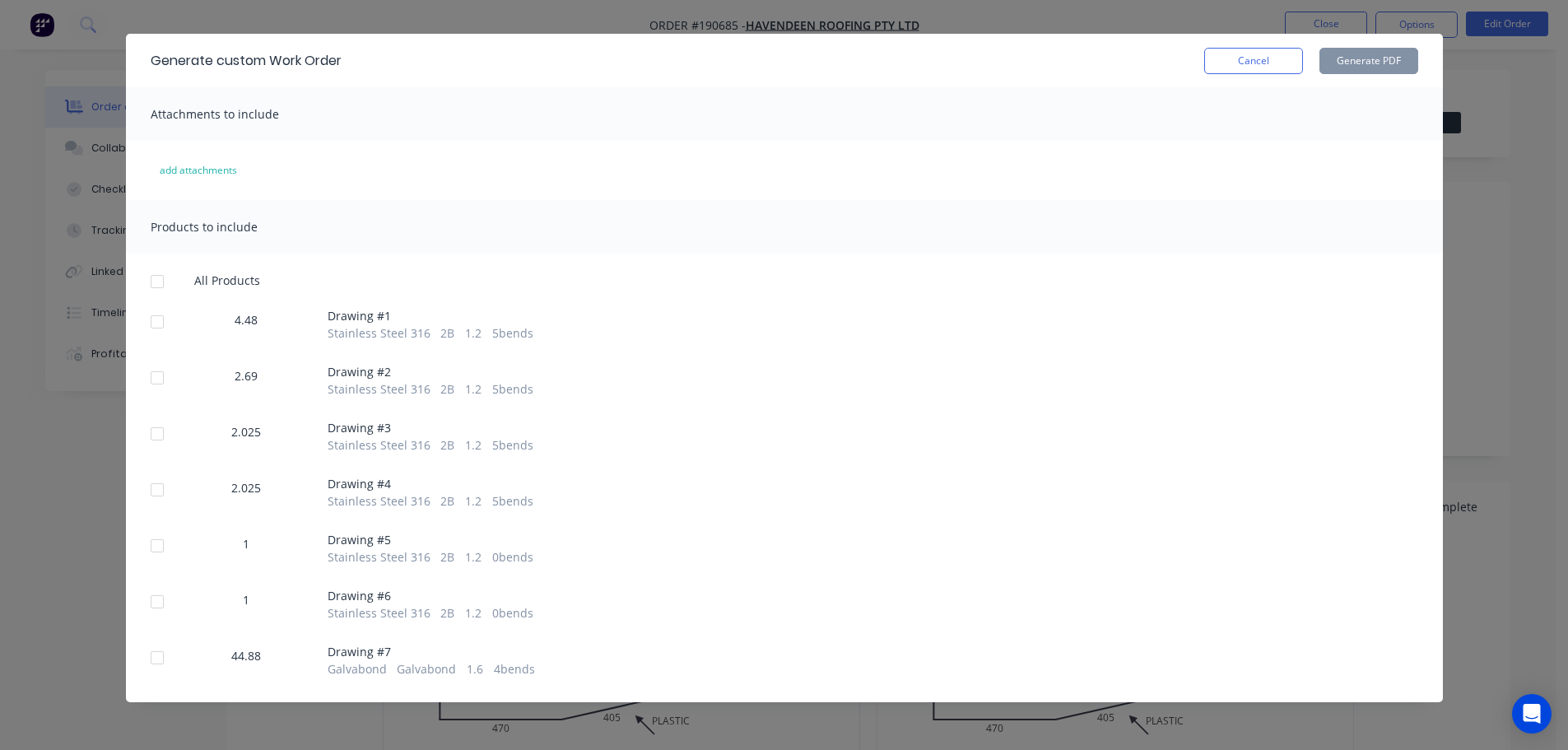
click at [153, 660] on div at bounding box center [156, 657] width 33 height 33
click at [1354, 58] on button "Generate PDF" at bounding box center [1368, 61] width 99 height 27
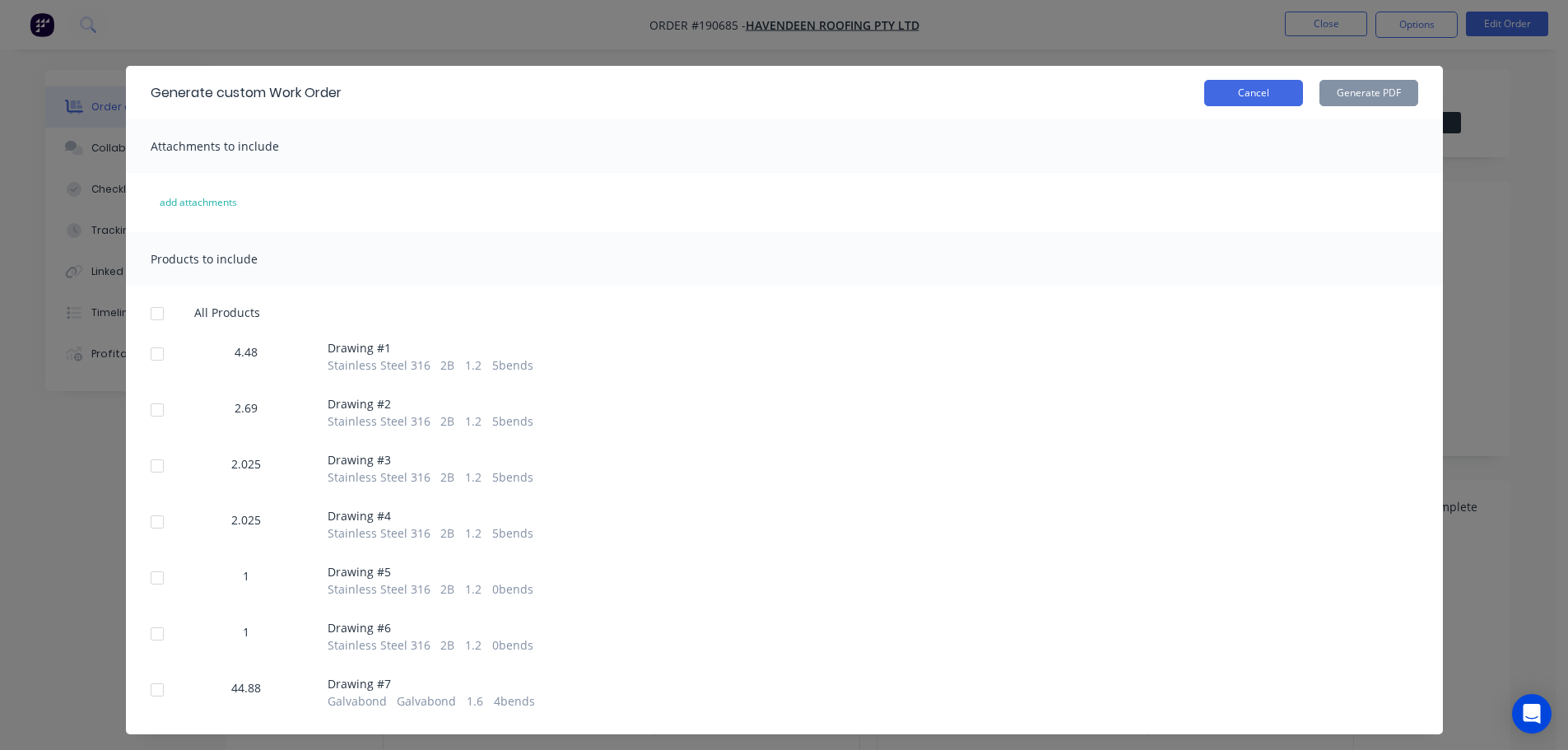
click at [1231, 93] on button "Cancel" at bounding box center [1253, 93] width 99 height 27
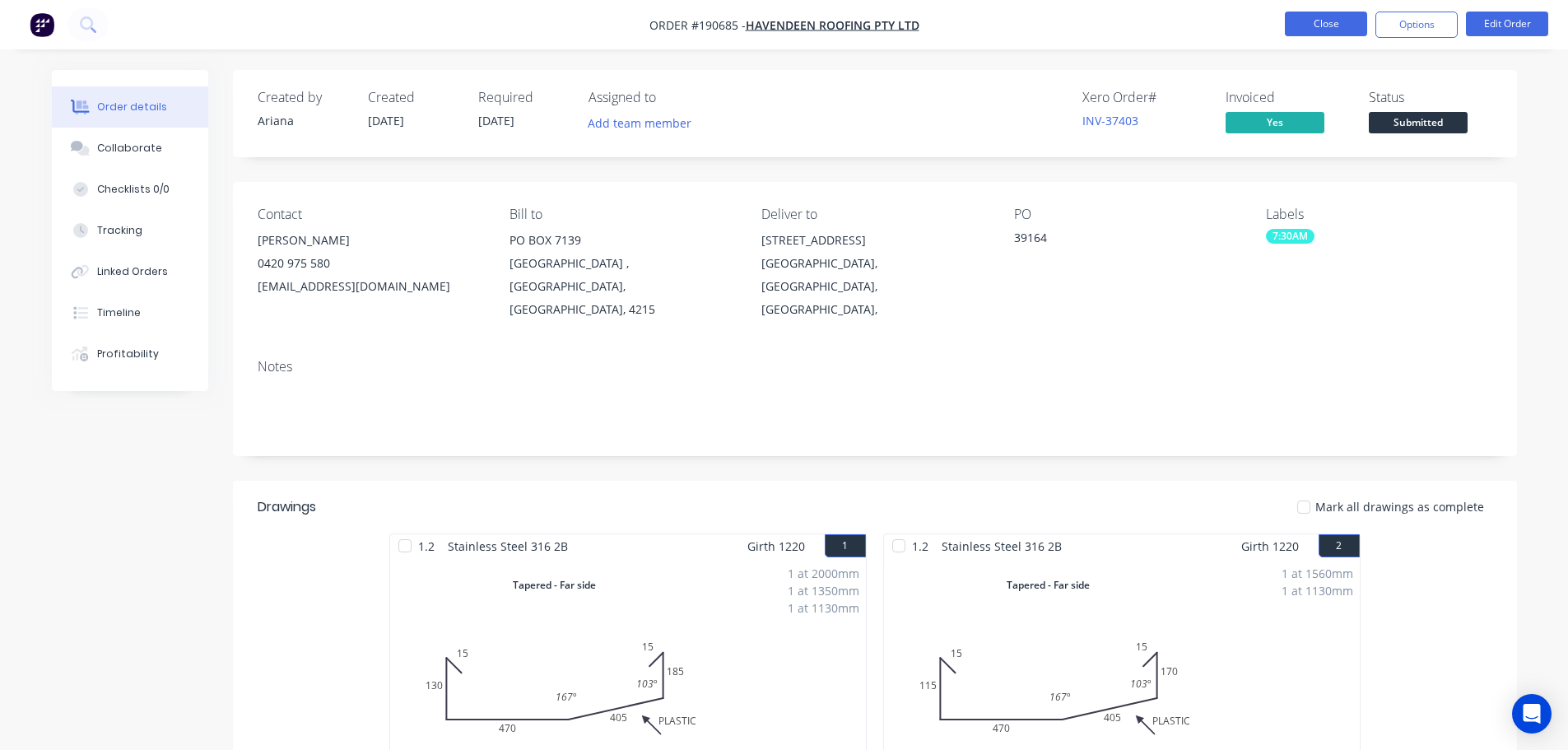
click at [1333, 15] on button "Close" at bounding box center [1325, 24] width 82 height 25
